Goal: Book appointment/travel/reservation

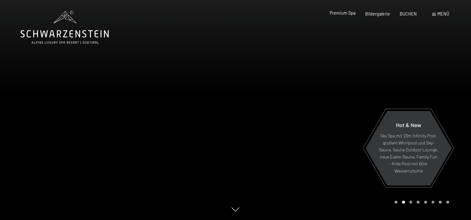
click at [346, 14] on span "Premium Spa" at bounding box center [342, 12] width 26 height 5
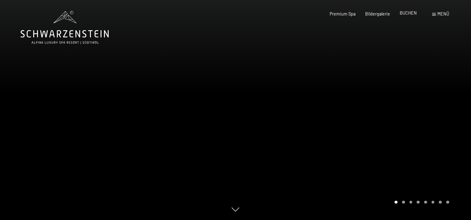
click at [411, 14] on span "BUCHEN" at bounding box center [407, 12] width 17 height 5
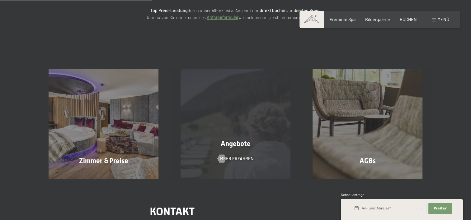
scroll to position [124, 0]
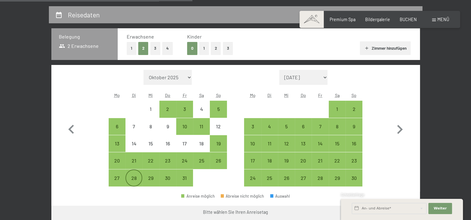
click at [133, 182] on div "28" at bounding box center [134, 184] width 16 height 16
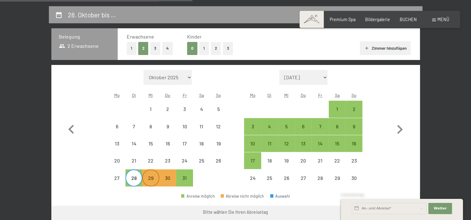
click at [145, 181] on div "29" at bounding box center [151, 184] width 16 height 16
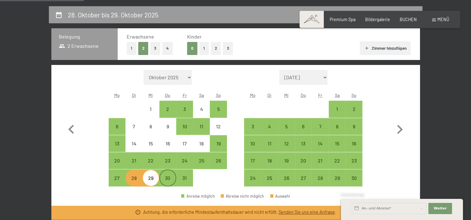
click at [168, 179] on div "30" at bounding box center [168, 184] width 16 height 16
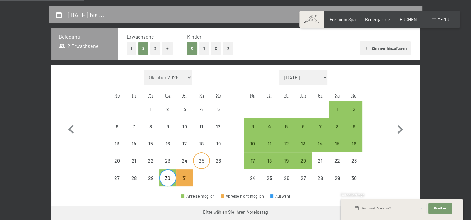
click at [203, 165] on div "25" at bounding box center [201, 166] width 16 height 16
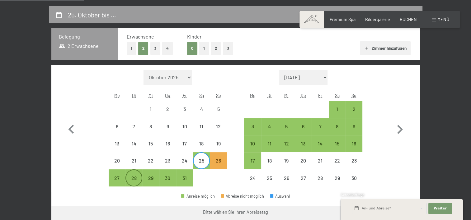
click at [133, 180] on div "28" at bounding box center [134, 184] width 16 height 16
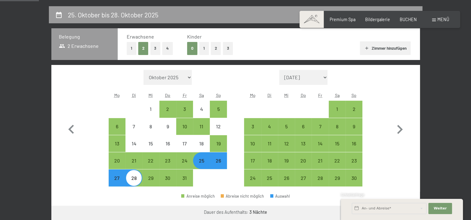
scroll to position [156, 0]
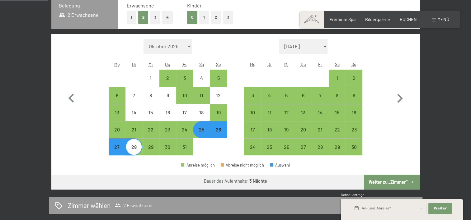
drag, startPoint x: 118, startPoint y: 148, endPoint x: 123, endPoint y: 147, distance: 5.3
click at [119, 148] on div "27" at bounding box center [117, 153] width 16 height 16
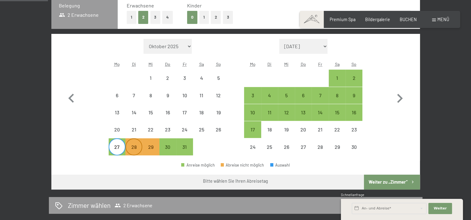
click at [133, 148] on div "28" at bounding box center [134, 153] width 16 height 16
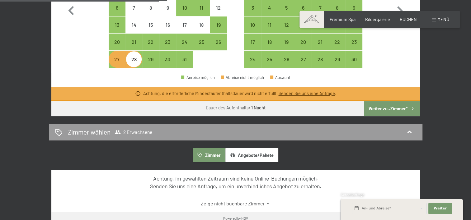
scroll to position [249, 0]
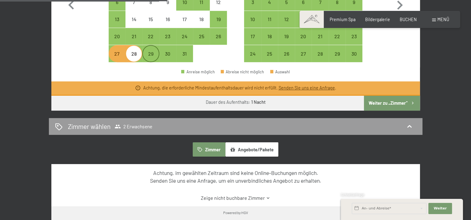
click at [153, 57] on div "29" at bounding box center [151, 59] width 16 height 16
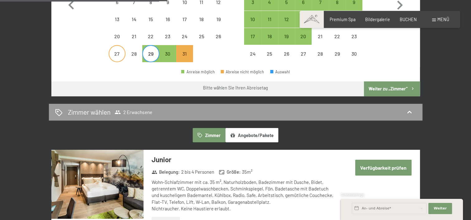
click at [122, 57] on div "27" at bounding box center [117, 59] width 16 height 16
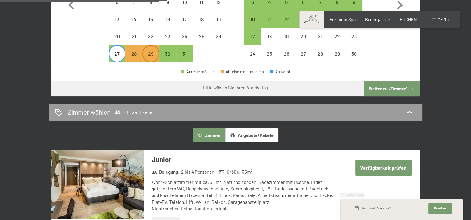
click at [150, 57] on div "29" at bounding box center [151, 59] width 16 height 16
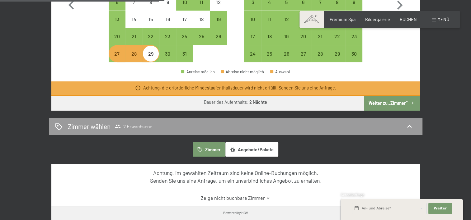
scroll to position [218, 0]
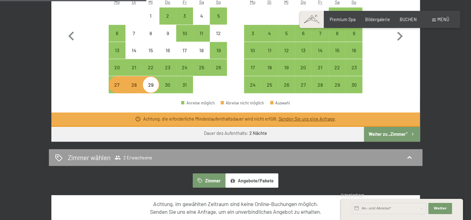
click at [119, 86] on div "27" at bounding box center [117, 90] width 16 height 16
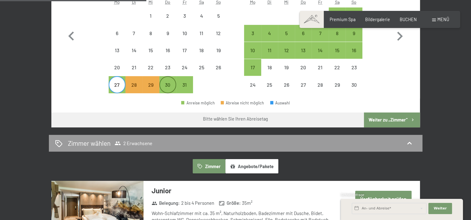
click at [163, 86] on div "30" at bounding box center [168, 90] width 16 height 16
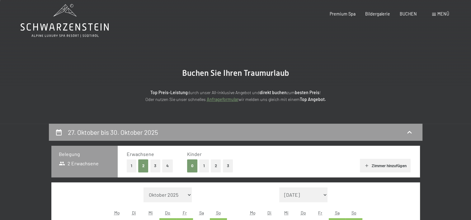
scroll to position [0, 0]
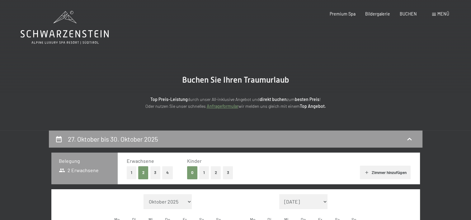
click at [68, 33] on icon at bounding box center [65, 27] width 88 height 33
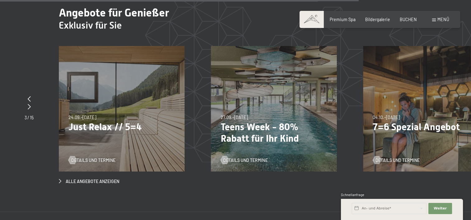
scroll to position [1991, 0]
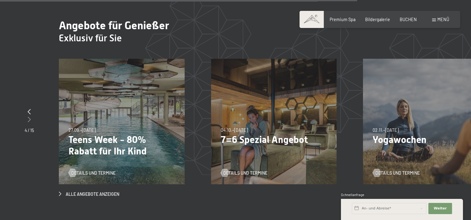
click at [30, 117] on icon at bounding box center [29, 120] width 3 height 6
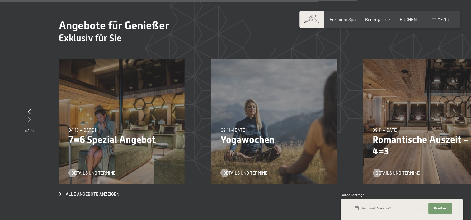
click at [30, 117] on icon at bounding box center [29, 120] width 3 height 6
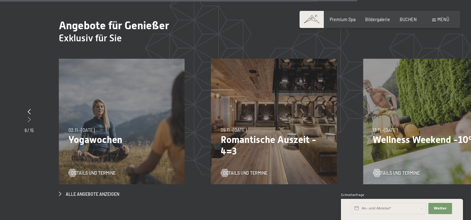
click at [28, 117] on icon at bounding box center [29, 120] width 3 height 6
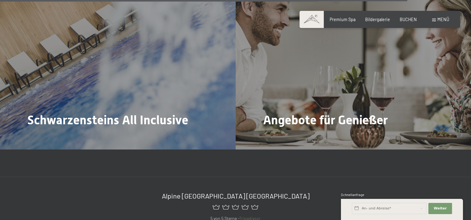
scroll to position [2271, 0]
